Goal: Feedback & Contribution: Submit feedback/report problem

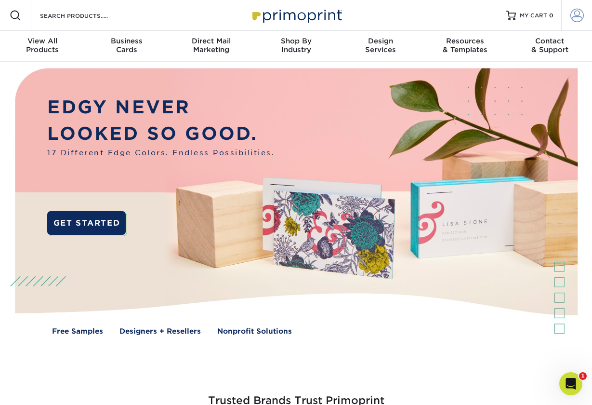
click at [258, 13] on span at bounding box center [577, 15] width 13 height 13
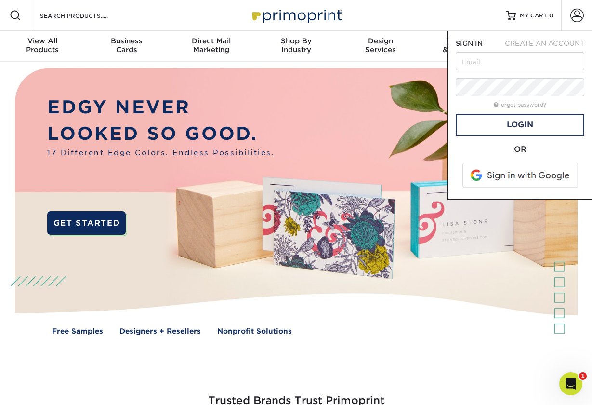
click at [258, 177] on span at bounding box center [521, 175] width 123 height 25
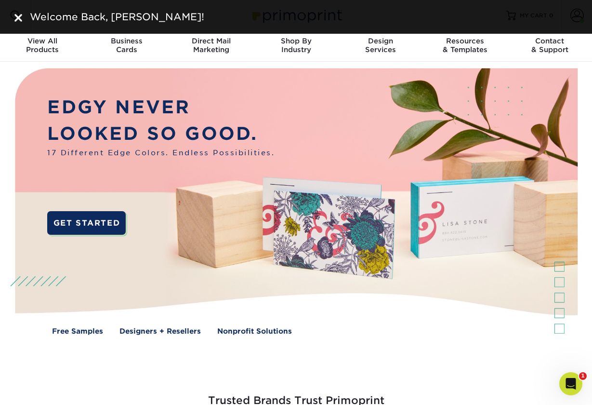
click at [559, 13] on div "Welcome Back, [PERSON_NAME]!" at bounding box center [302, 17] width 552 height 14
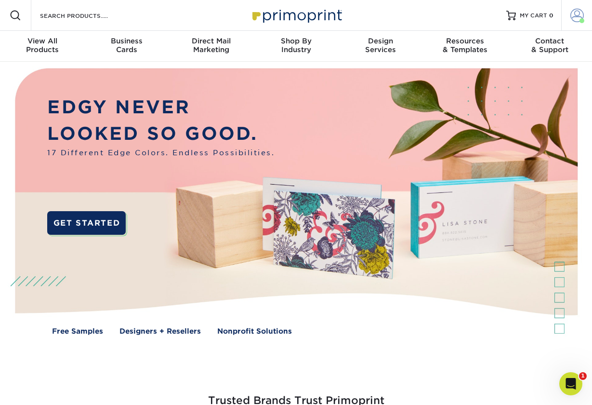
click at [581, 17] on span at bounding box center [577, 15] width 13 height 13
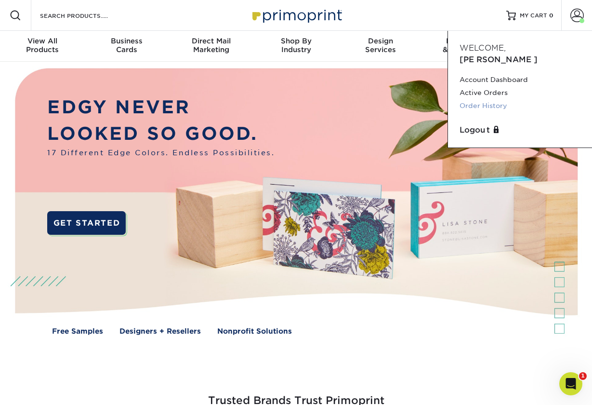
click at [476, 99] on link "Order History" at bounding box center [520, 105] width 121 height 13
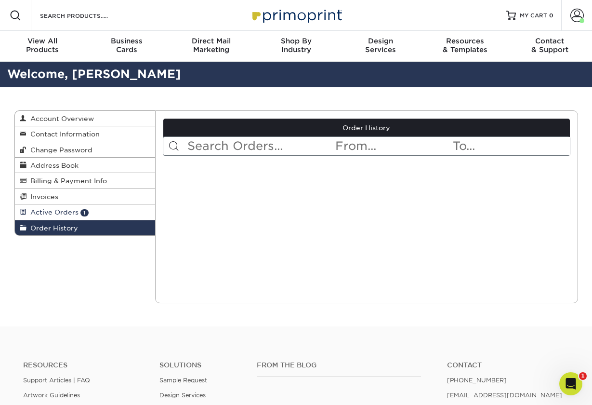
click at [61, 210] on span "Active Orders" at bounding box center [53, 212] width 52 height 8
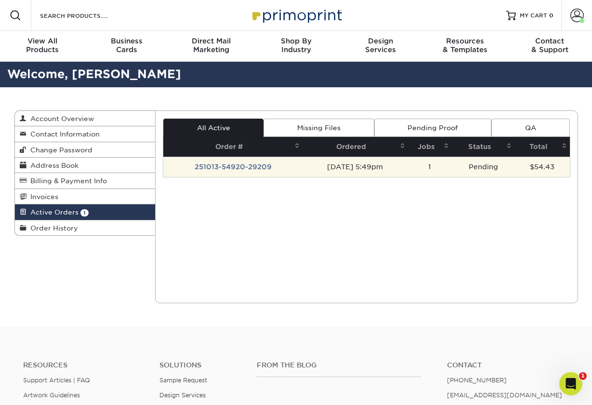
click at [327, 164] on td "10/13/2025 5:49pm" at bounding box center [356, 167] width 106 height 20
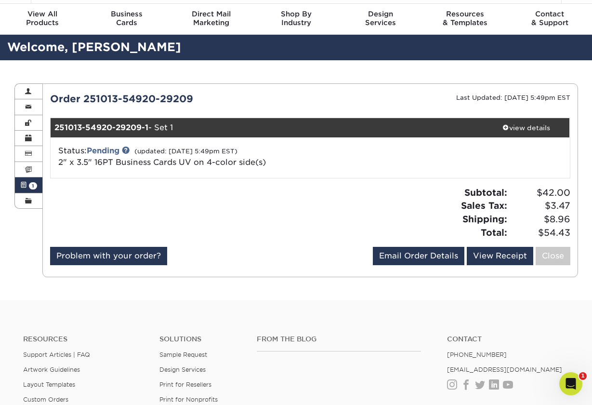
scroll to position [29, 0]
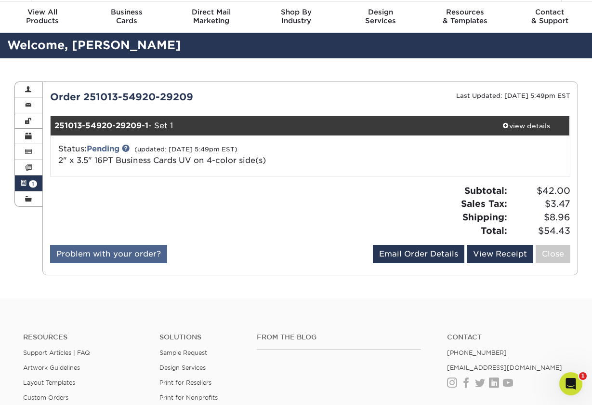
click at [134, 259] on link "Problem with your order?" at bounding box center [108, 254] width 117 height 18
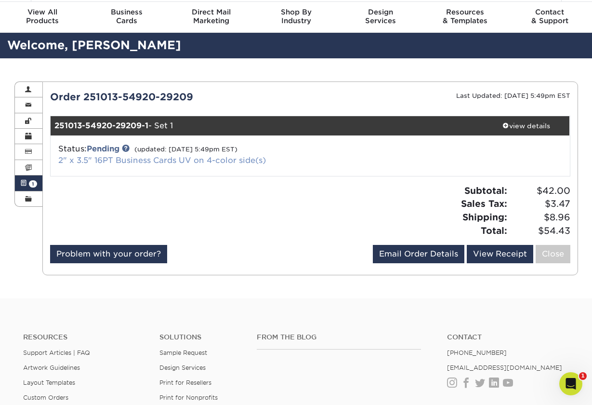
click at [178, 161] on link "2" x 3.5" 16PT Business Cards UV on 4-color side(s)" at bounding box center [162, 160] width 208 height 9
drag, startPoint x: 121, startPoint y: 178, endPoint x: 190, endPoint y: 182, distance: 69.6
click at [190, 182] on div "Order 251013-54920-29209 Last Updated: 10/13/2025 5:49pm EST 251013-54920-29209…" at bounding box center [310, 178] width 521 height 177
drag, startPoint x: 190, startPoint y: 184, endPoint x: 184, endPoint y: 221, distance: 38.0
click at [187, 218] on div at bounding box center [177, 214] width 268 height 61
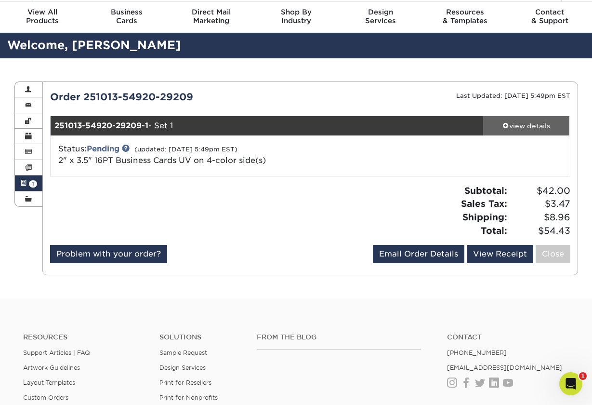
click at [538, 129] on div "view details" at bounding box center [527, 126] width 87 height 10
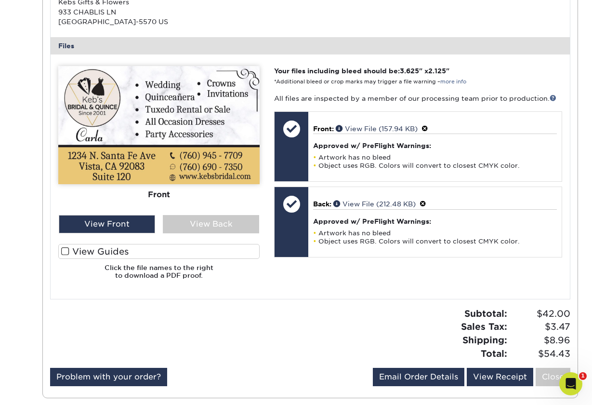
scroll to position [336, 0]
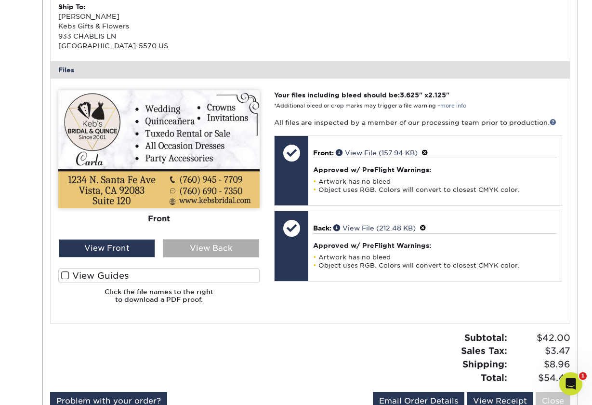
click at [218, 243] on div "View Back" at bounding box center [211, 248] width 96 height 18
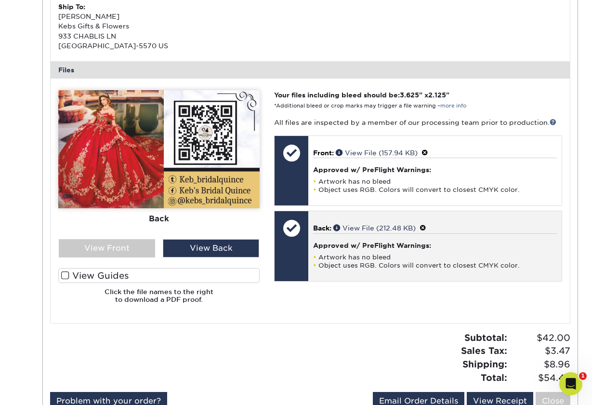
click at [357, 245] on div "Approved w/ PreFlight Warnings: Artwork has no bleed Object uses RGB. Colors wi…" at bounding box center [434, 251] width 243 height 36
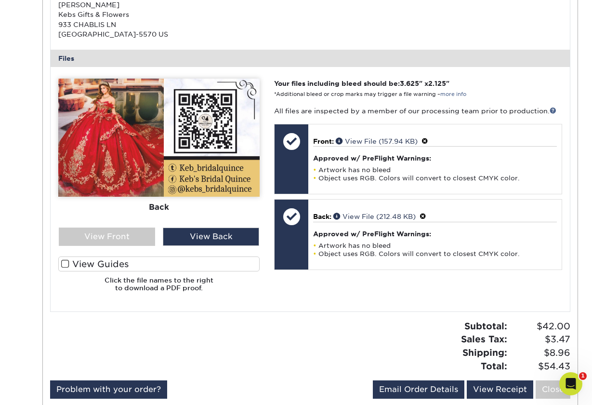
scroll to position [349, 0]
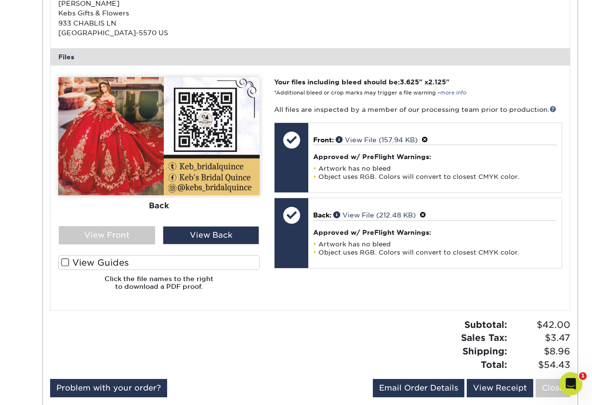
click at [176, 166] on img at bounding box center [159, 136] width 202 height 118
click at [131, 234] on div "View Front" at bounding box center [107, 235] width 96 height 18
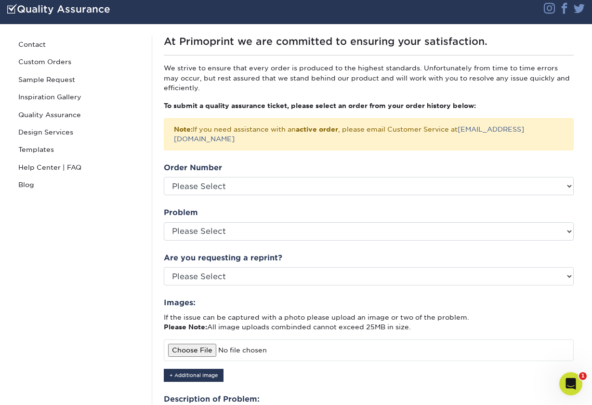
scroll to position [70, 0]
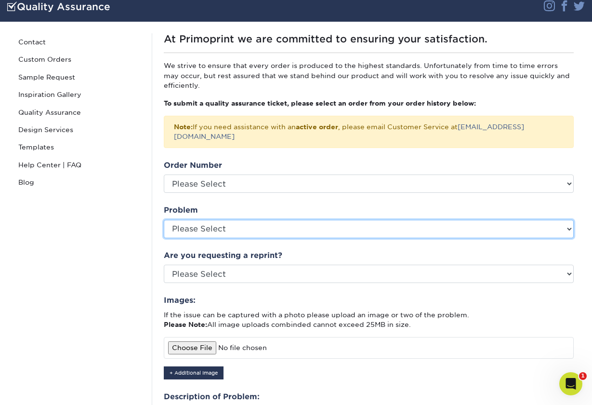
select select "Missing Images"
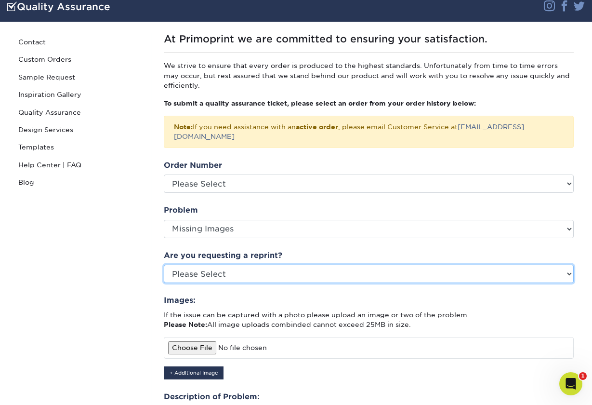
select select "yes"
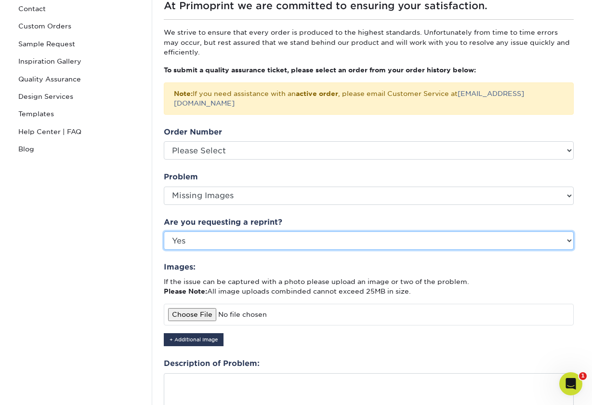
scroll to position [107, 0]
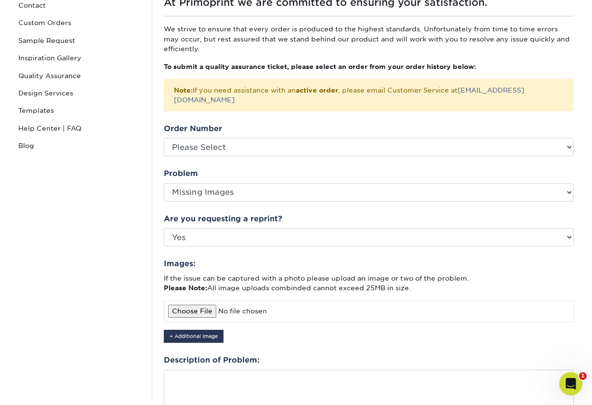
click at [259, 300] on input "file" at bounding box center [369, 310] width 410 height 21
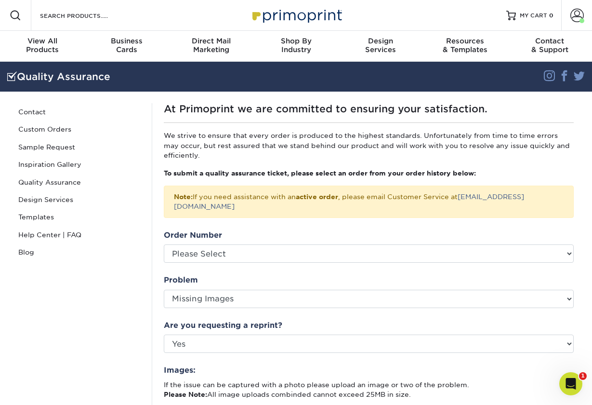
scroll to position [0, 0]
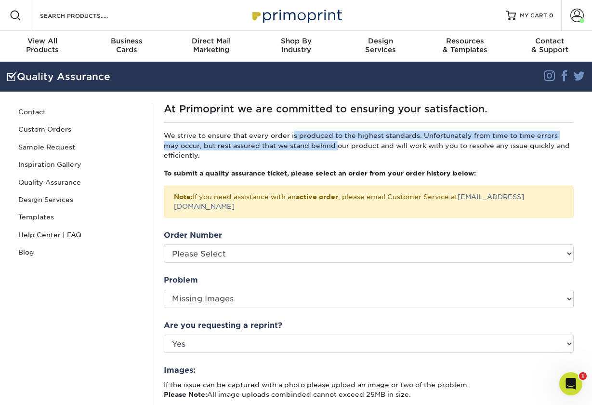
drag, startPoint x: 222, startPoint y: 133, endPoint x: 243, endPoint y: 141, distance: 23.2
click at [243, 141] on p "We strive to ensure that every order is produced to the highest standards. Unfo…" at bounding box center [369, 145] width 410 height 29
